Goal: Information Seeking & Learning: Understand process/instructions

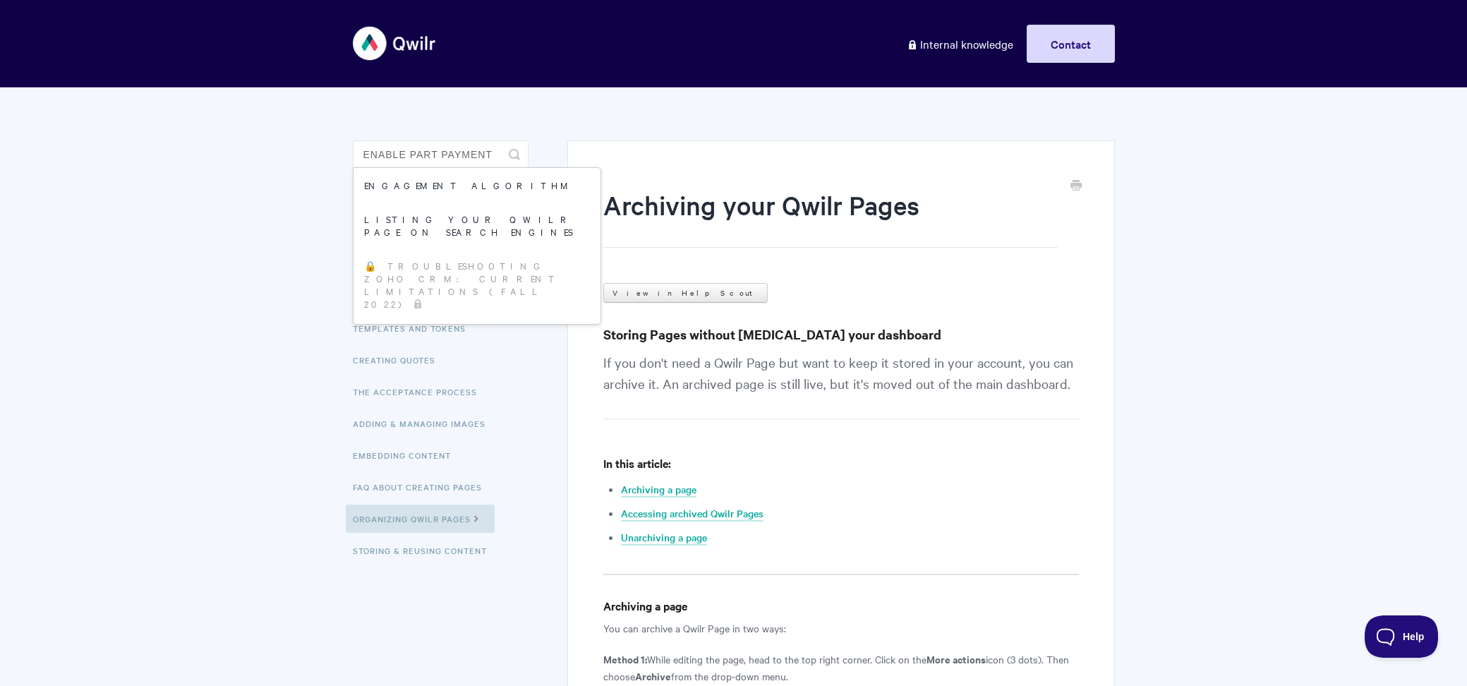
type input "enable part payment"
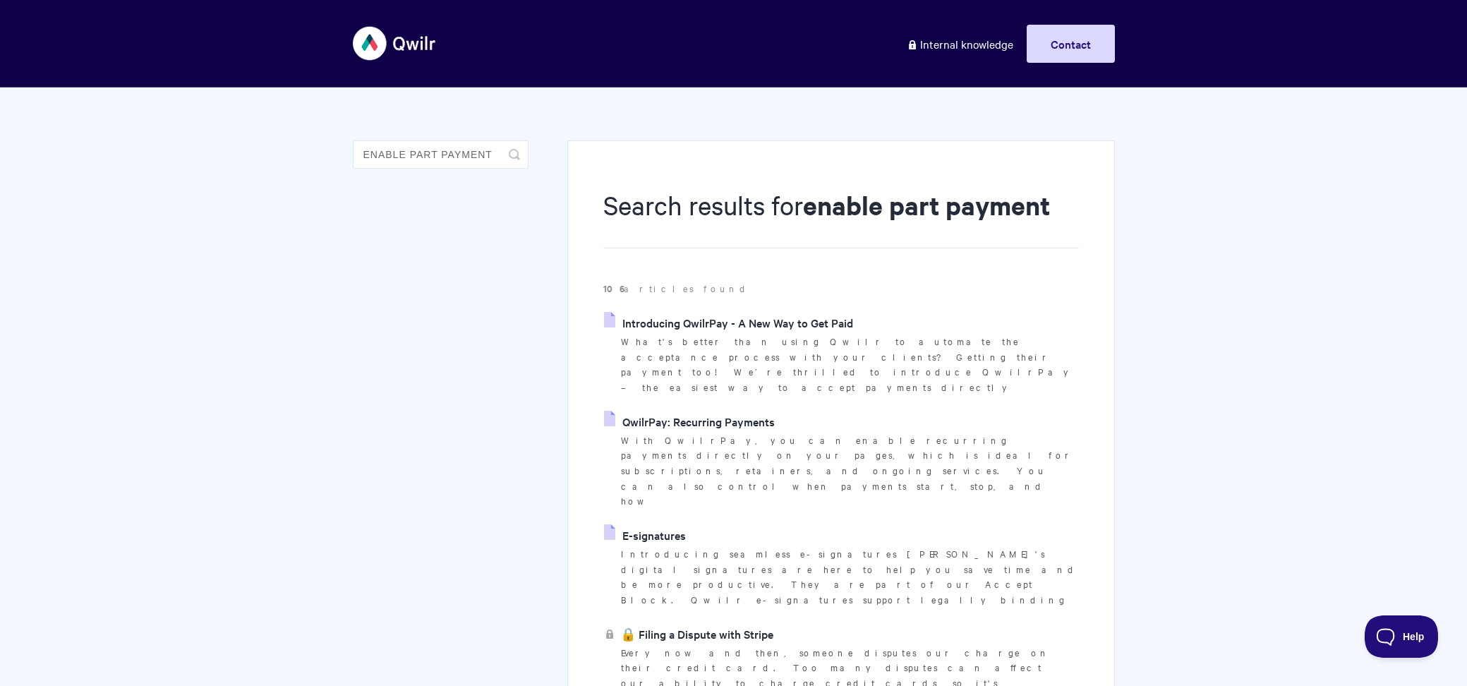
click at [741, 411] on link "QwilrPay: Recurring Payments" at bounding box center [689, 421] width 171 height 21
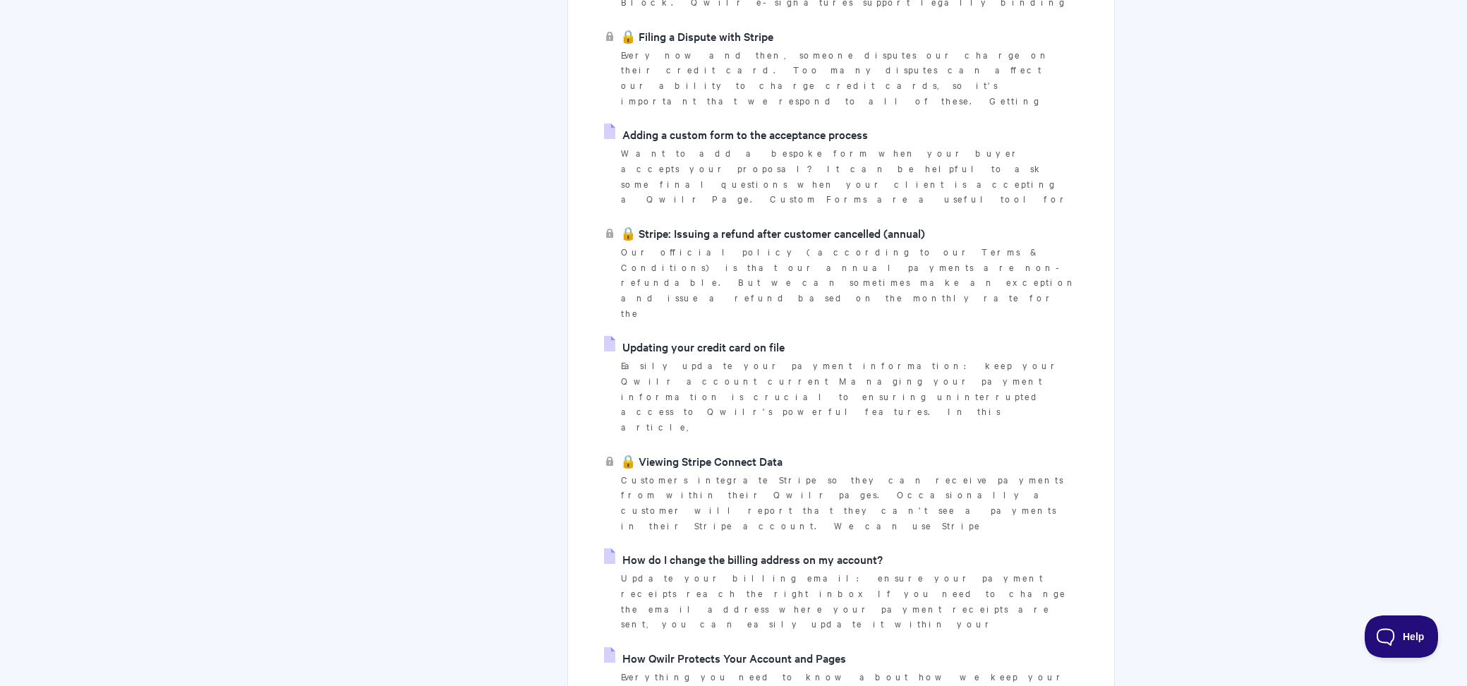
scroll to position [708, 0]
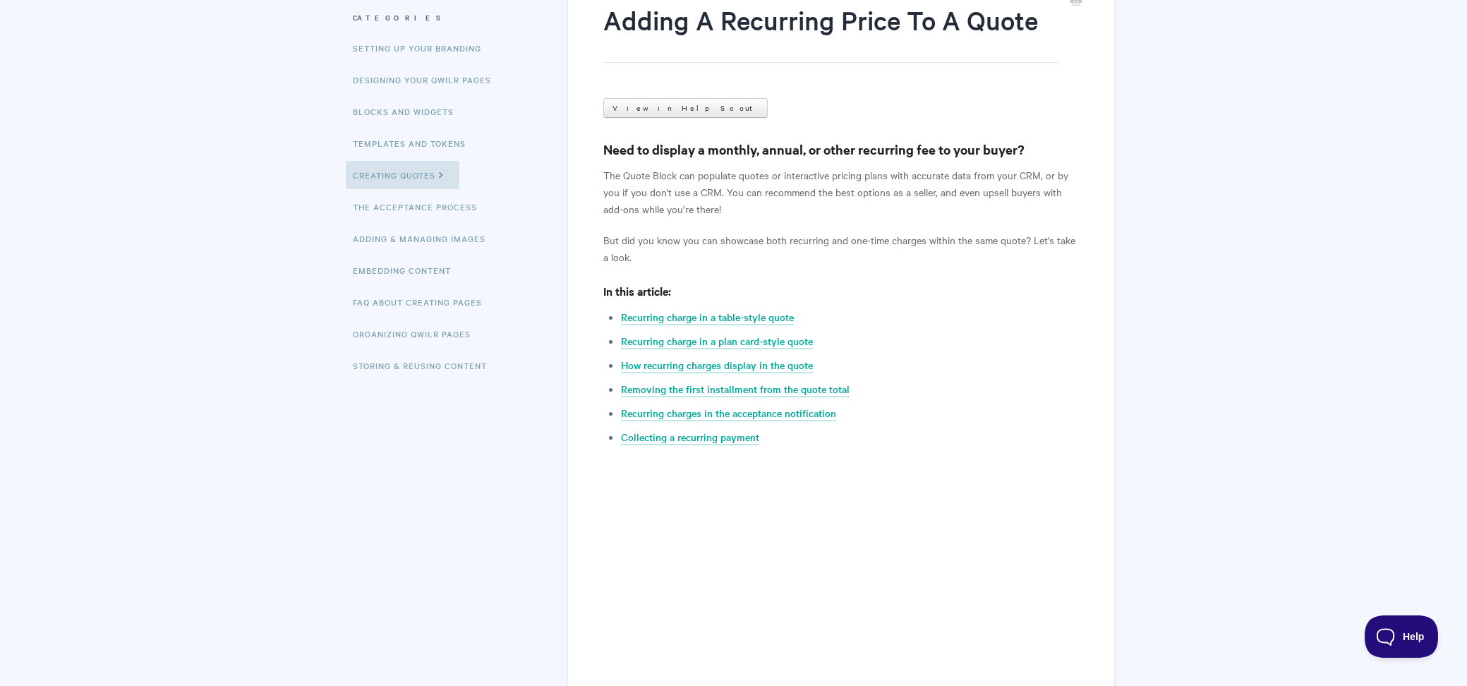
scroll to position [193, 0]
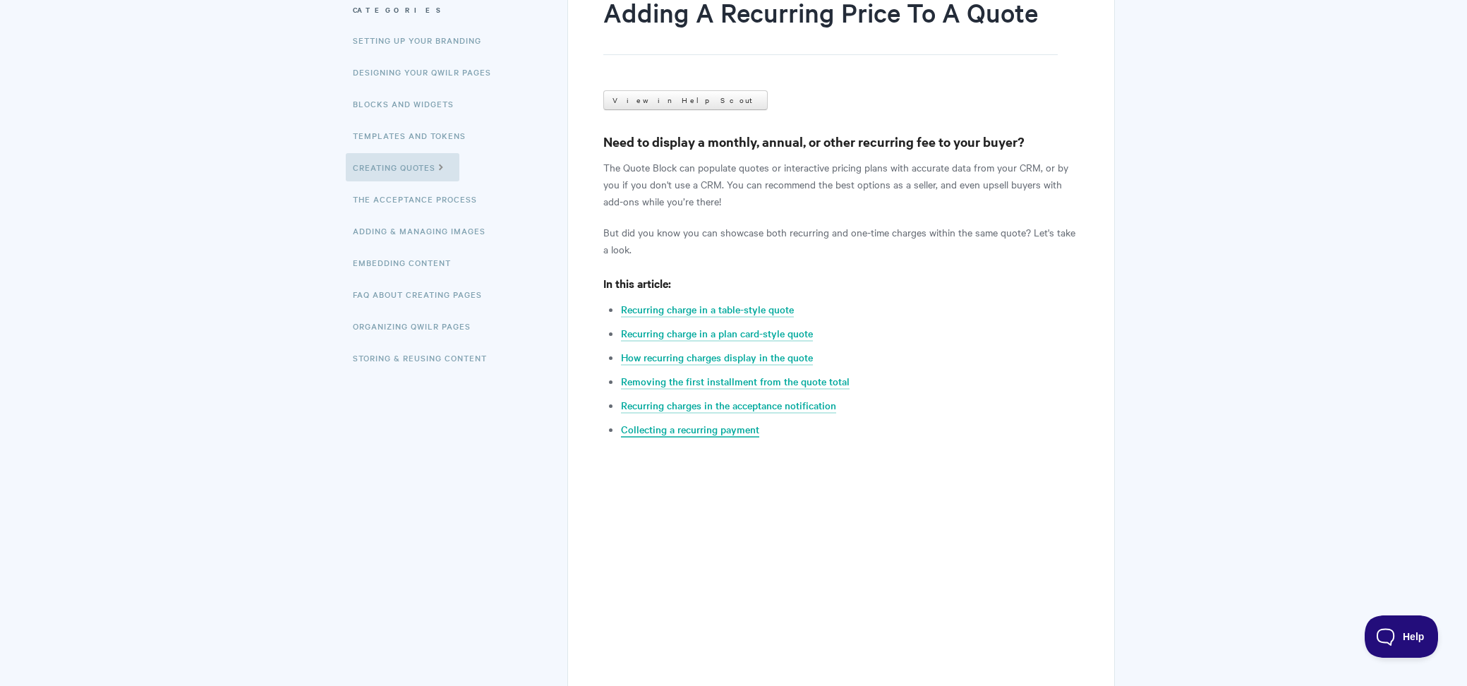
click at [667, 424] on link "Collecting a recurring payment" at bounding box center [690, 430] width 138 height 16
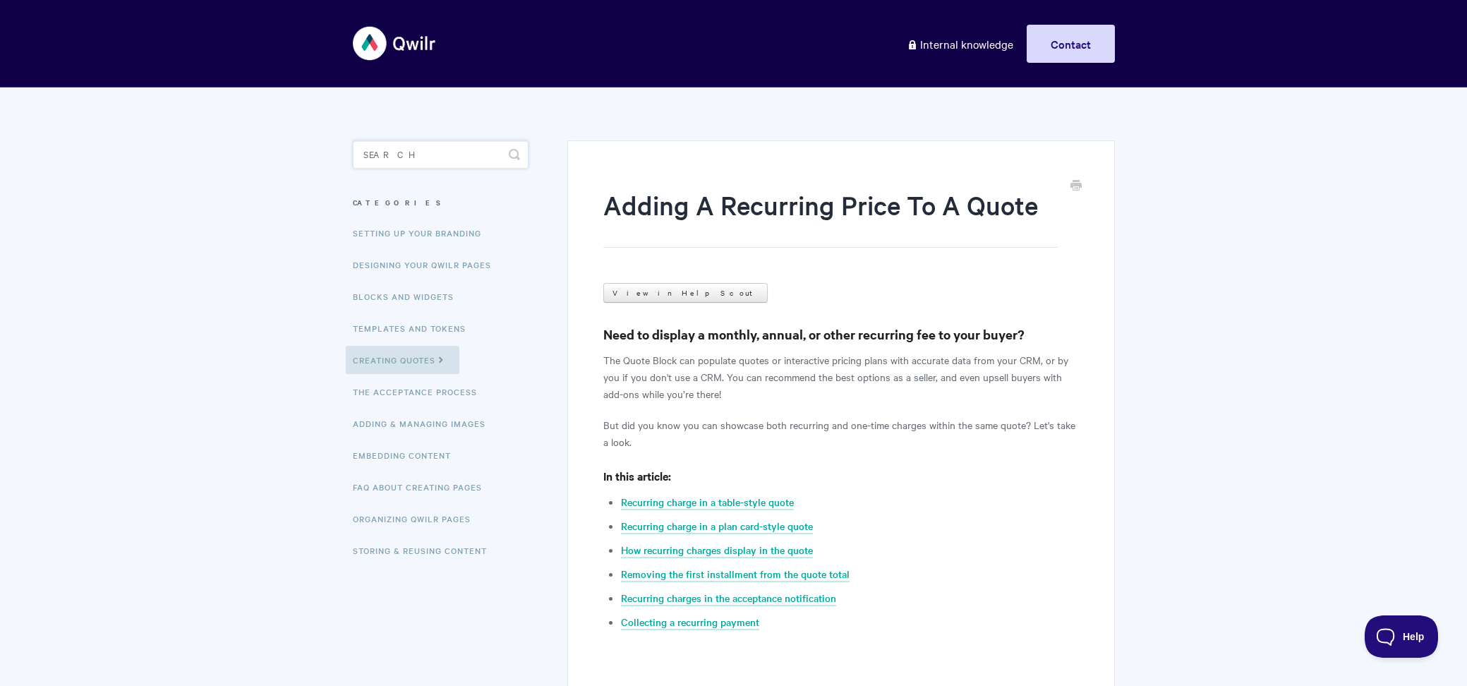
click at [389, 158] on input "Search" at bounding box center [441, 154] width 176 height 28
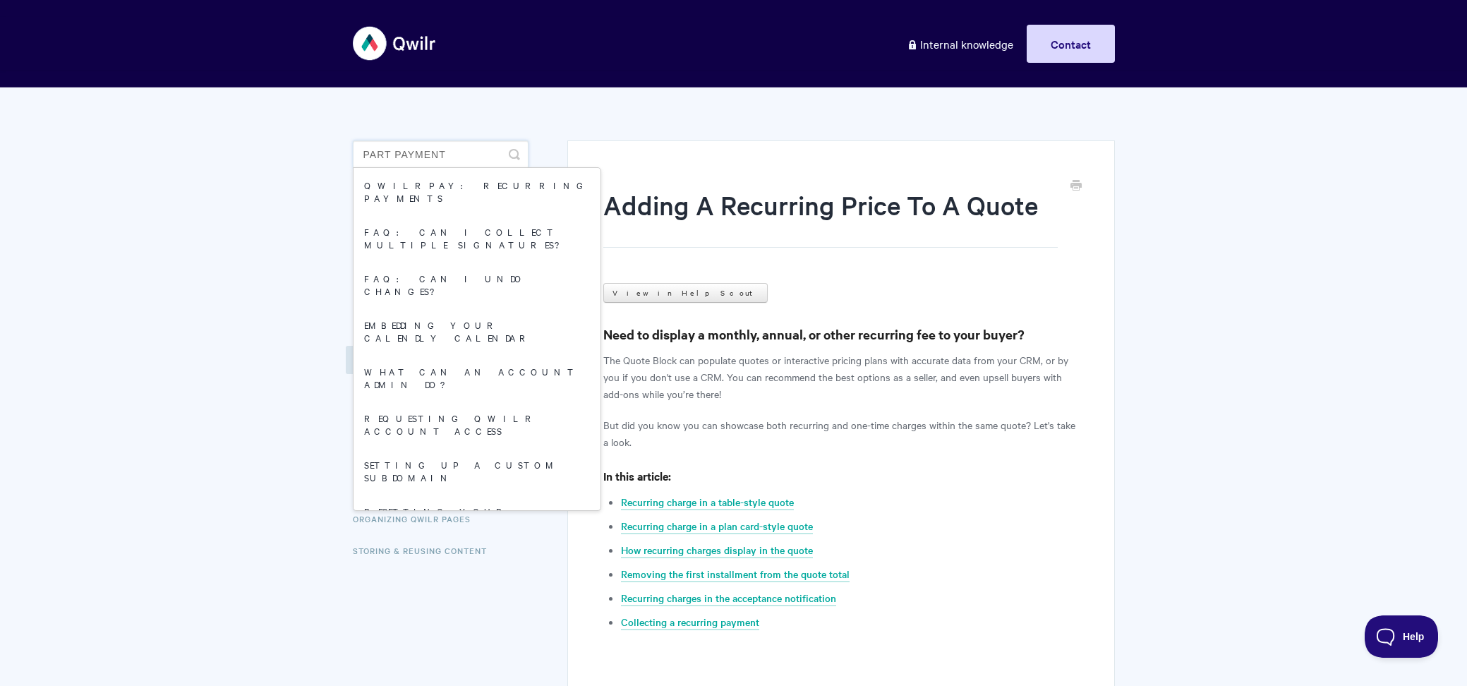
type input "part payment"
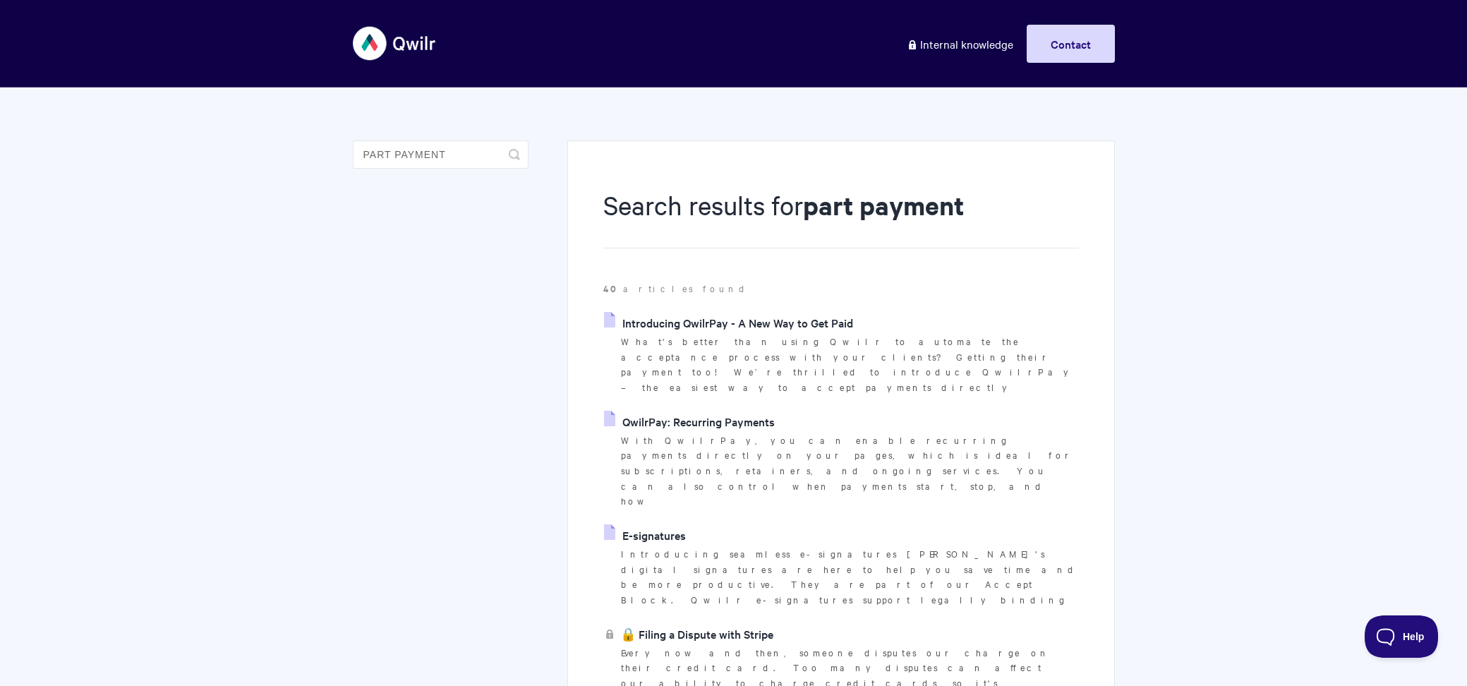
click at [791, 322] on link "Introducing QwilrPay - A New Way to Get Paid" at bounding box center [728, 322] width 249 height 21
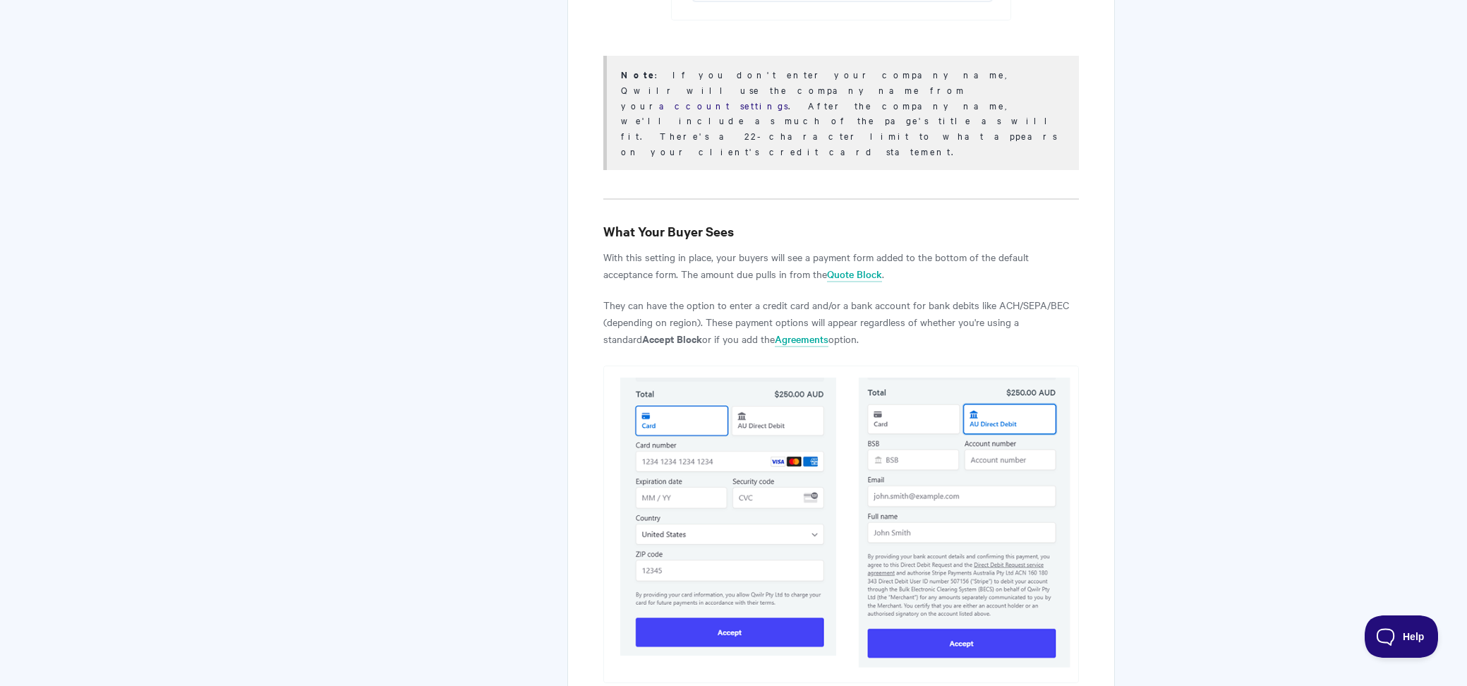
scroll to position [4696, 0]
